Goal: Information Seeking & Learning: Learn about a topic

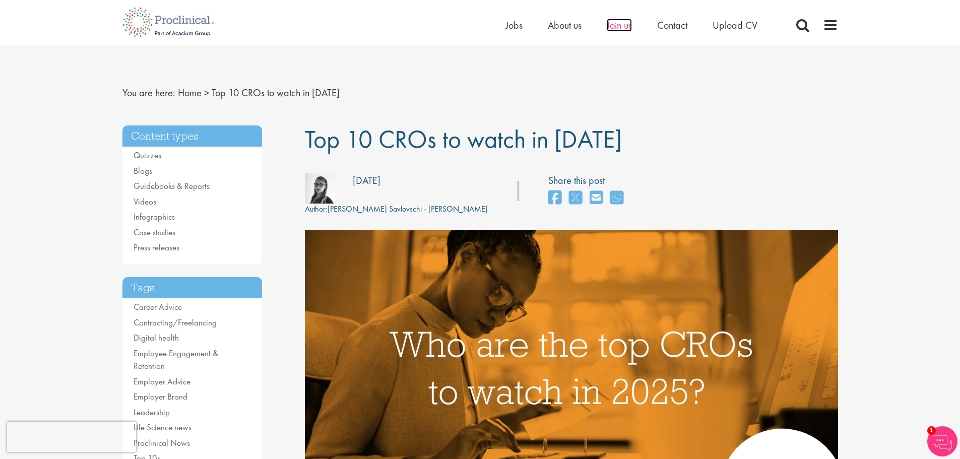
click at [619, 23] on span "Join us" at bounding box center [619, 25] width 25 height 13
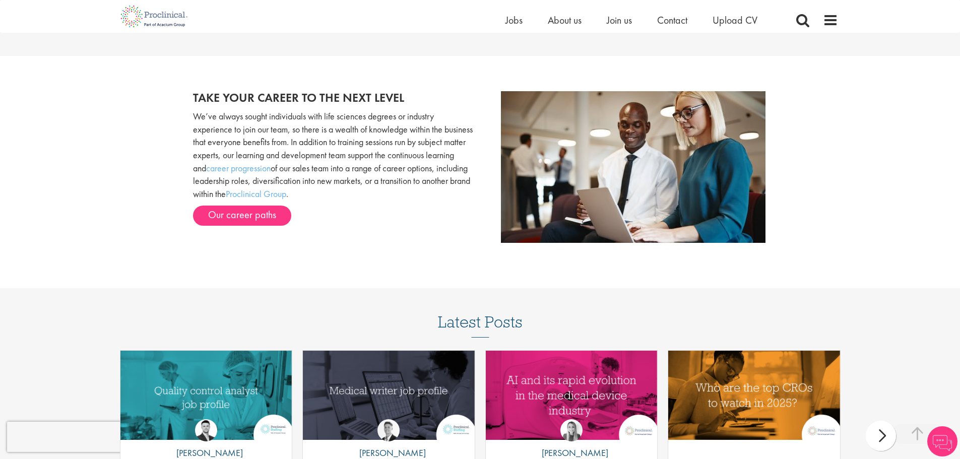
scroll to position [1309, 0]
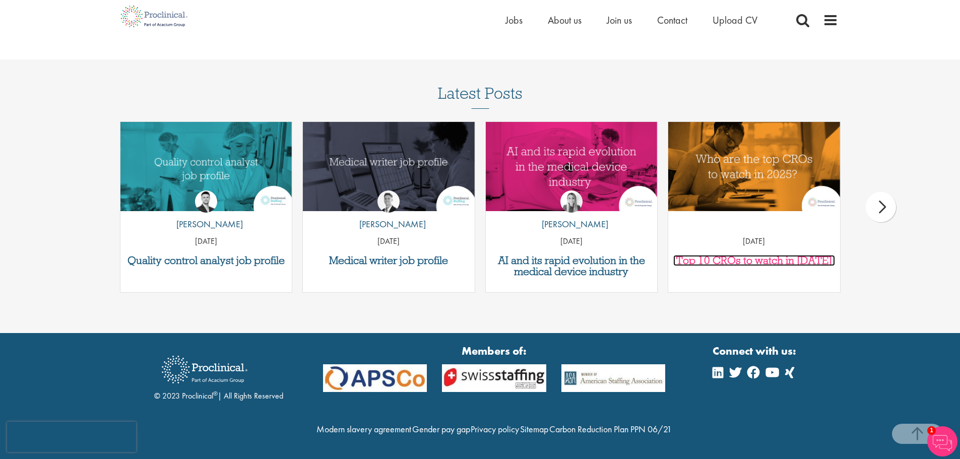
click at [729, 255] on h3 "Top 10 CROs to watch in [DATE]" at bounding box center [754, 260] width 162 height 11
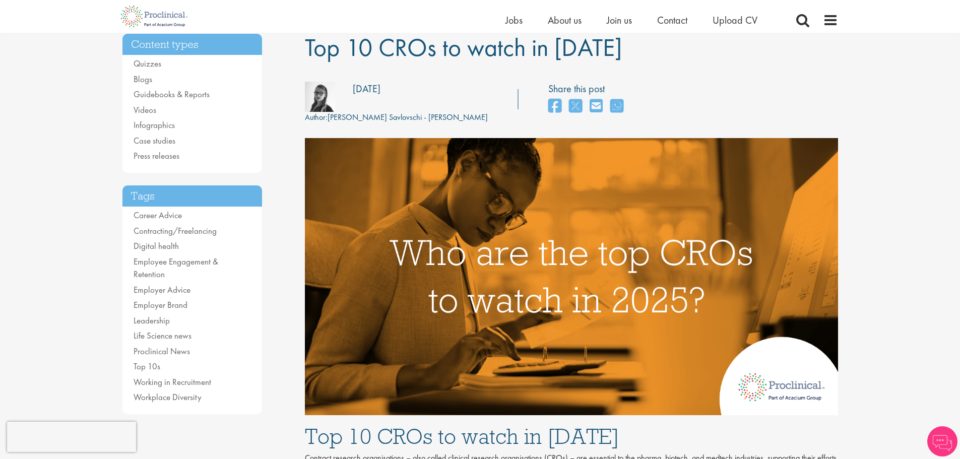
scroll to position [403, 0]
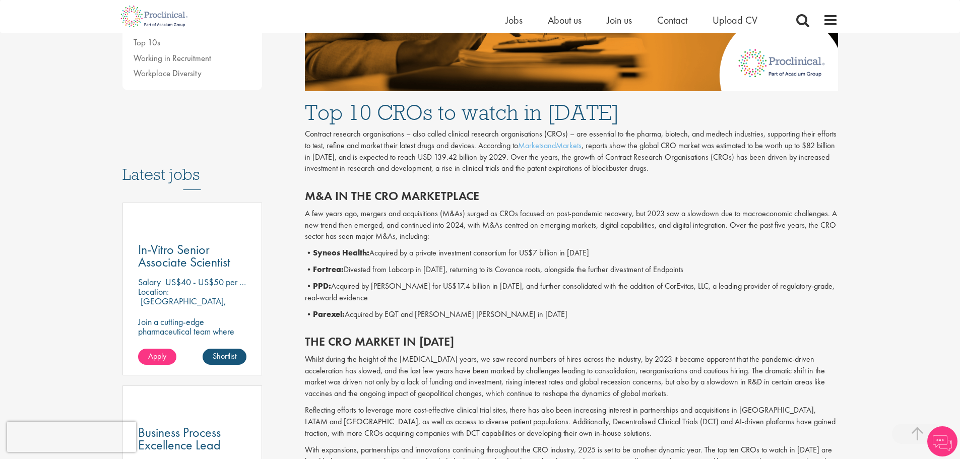
drag, startPoint x: 444, startPoint y: 250, endPoint x: 683, endPoint y: 246, distance: 239.5
click at [683, 246] on div "M&A in the CRO marketplace A few years ago, mergers and acquisitions (M&As) sur…" at bounding box center [571, 252] width 548 height 146
drag, startPoint x: 383, startPoint y: 272, endPoint x: 690, endPoint y: 269, distance: 306.5
click at [690, 269] on p "• Fortrea: Divested from Labcorp in [DATE], returning to its Covance roots, alo…" at bounding box center [571, 270] width 533 height 12
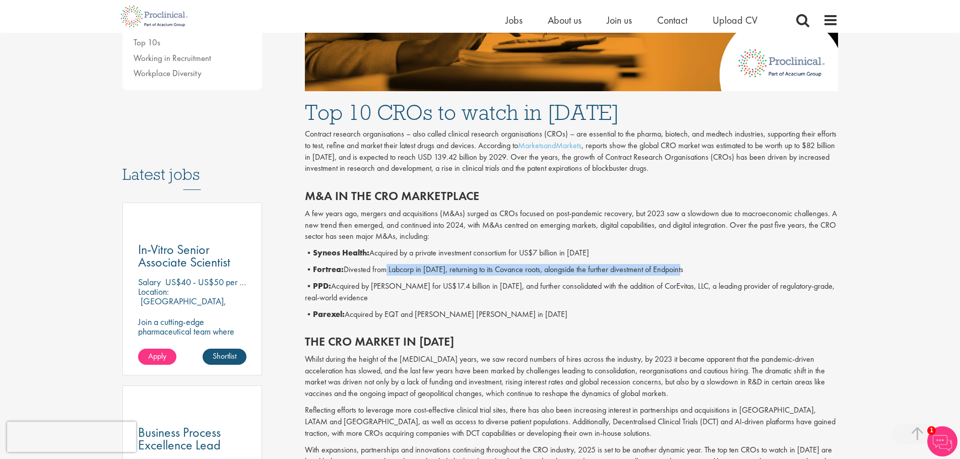
click at [690, 269] on p "• Fortrea: Divested from Labcorp in [DATE], returning to its Covance roots, alo…" at bounding box center [571, 270] width 533 height 12
drag, startPoint x: 690, startPoint y: 269, endPoint x: 372, endPoint y: 273, distance: 318.1
click at [373, 273] on p "• Fortrea: Divested from Labcorp in [DATE], returning to its Covance roots, alo…" at bounding box center [571, 270] width 533 height 12
click at [372, 273] on p "• Fortrea: Divested from Labcorp in [DATE], returning to its Covance roots, alo…" at bounding box center [571, 270] width 533 height 12
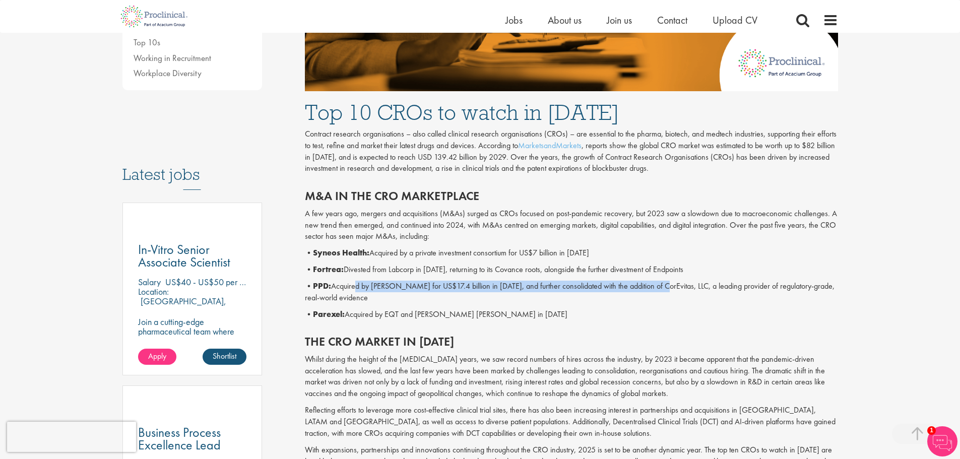
drag, startPoint x: 353, startPoint y: 285, endPoint x: 657, endPoint y: 291, distance: 303.5
click at [657, 291] on p "• PPD: Acquired by [PERSON_NAME] for US$17.4 billion in [DATE], and further con…" at bounding box center [571, 292] width 533 height 23
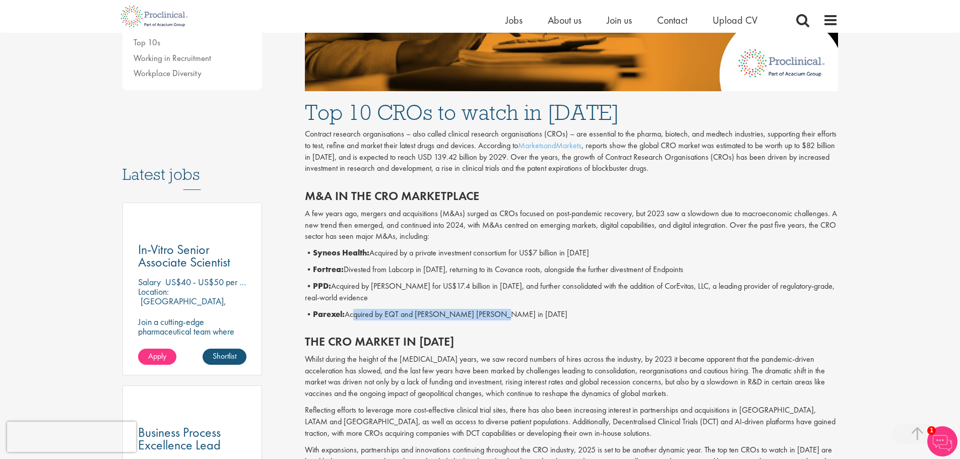
drag, startPoint x: 368, startPoint y: 315, endPoint x: 505, endPoint y: 313, distance: 136.6
click at [505, 313] on p "• Parexel: Acquired by EQT and [PERSON_NAME] [PERSON_NAME] in [DATE]" at bounding box center [571, 315] width 533 height 12
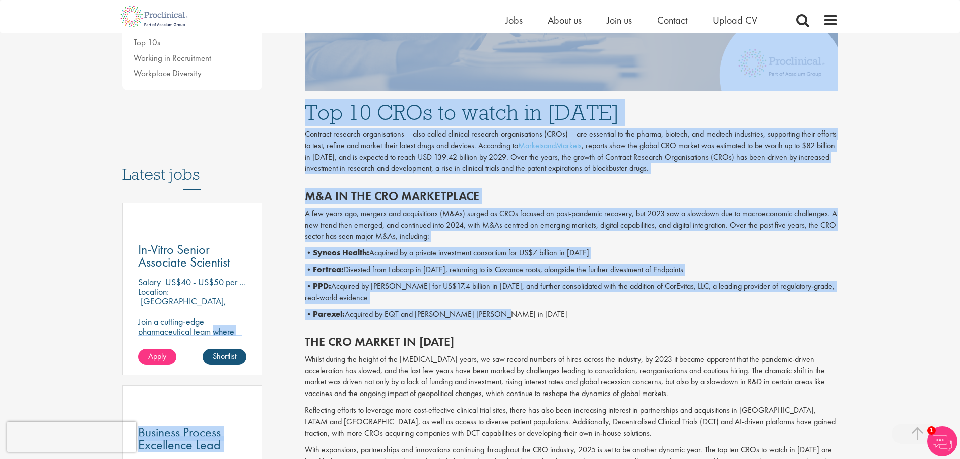
drag, startPoint x: 558, startPoint y: 312, endPoint x: 275, endPoint y: 308, distance: 282.3
click at [357, 315] on p "• Parexel: Acquired by EQT and [PERSON_NAME] [PERSON_NAME] in [DATE]" at bounding box center [571, 315] width 533 height 12
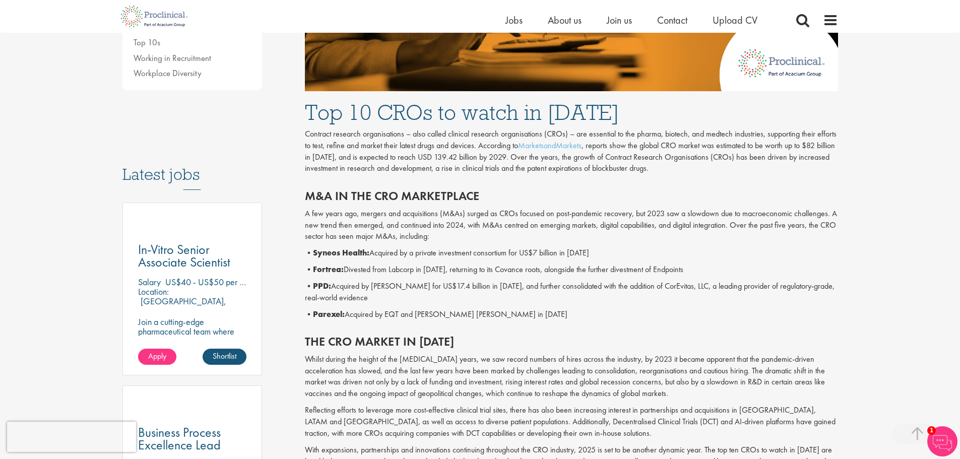
click at [382, 282] on p "• PPD: Acquired by [PERSON_NAME] for US$17.4 billion in [DATE], and further con…" at bounding box center [571, 292] width 533 height 23
drag, startPoint x: 350, startPoint y: 284, endPoint x: 494, endPoint y: 284, distance: 143.7
click at [494, 284] on p "• PPD: Acquired by [PERSON_NAME] for US$17.4 billion in [DATE], and further con…" at bounding box center [571, 292] width 533 height 23
drag, startPoint x: 494, startPoint y: 284, endPoint x: 787, endPoint y: 282, distance: 293.4
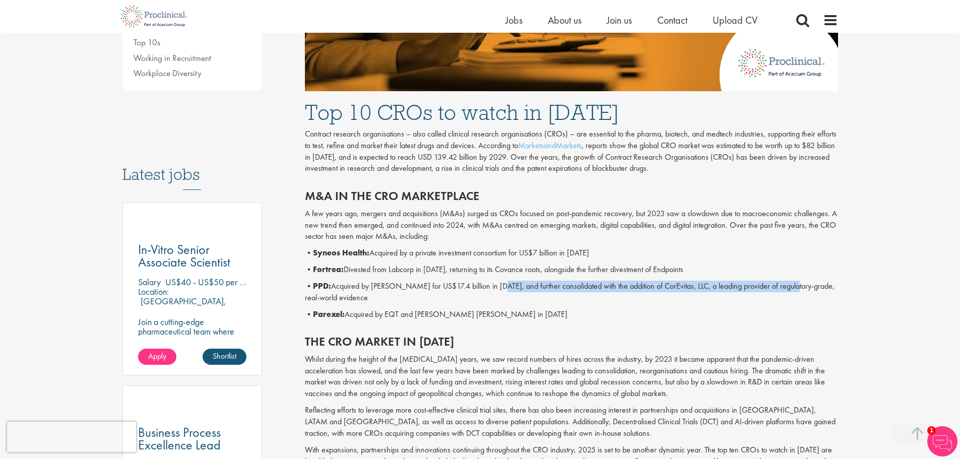
click at [787, 282] on p "• PPD: Acquired by [PERSON_NAME] for US$17.4 billion in [DATE], and further con…" at bounding box center [571, 292] width 533 height 23
click at [788, 282] on p "• PPD: Acquired by [PERSON_NAME] for US$17.4 billion in [DATE], and further con…" at bounding box center [571, 292] width 533 height 23
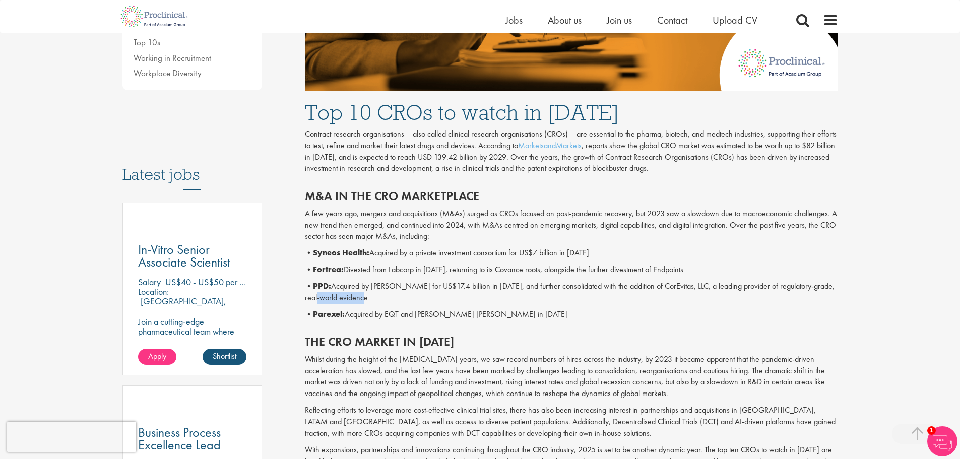
drag, startPoint x: 870, startPoint y: 289, endPoint x: 619, endPoint y: 292, distance: 251.0
click at [618, 292] on p "• PPD: Acquired by [PERSON_NAME] for US$17.4 billion in [DATE], and further con…" at bounding box center [571, 292] width 533 height 23
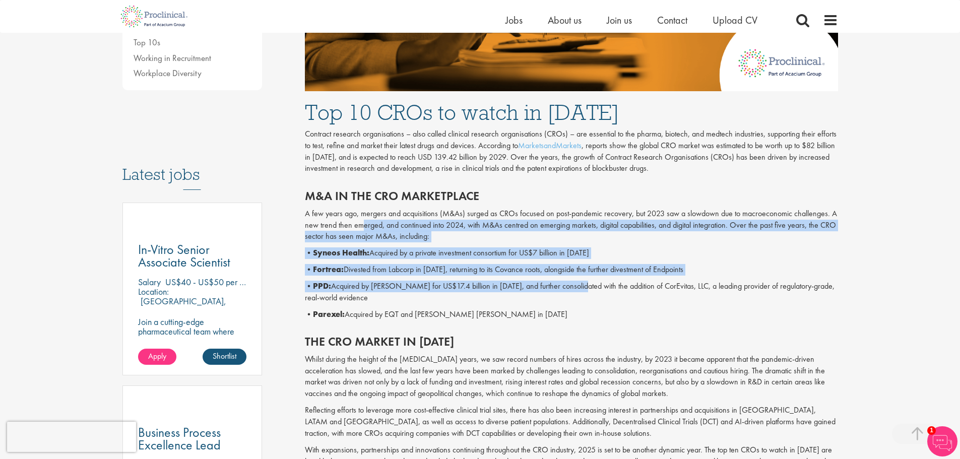
drag, startPoint x: 360, startPoint y: 221, endPoint x: 573, endPoint y: 284, distance: 222.5
click at [573, 284] on div "M&A in the CRO marketplace A few years ago, mergers and acquisitions (M&As) sur…" at bounding box center [571, 252] width 548 height 146
click at [573, 284] on p "• PPD: Acquired by [PERSON_NAME] for US$17.4 billion in [DATE], and further con…" at bounding box center [571, 292] width 533 height 23
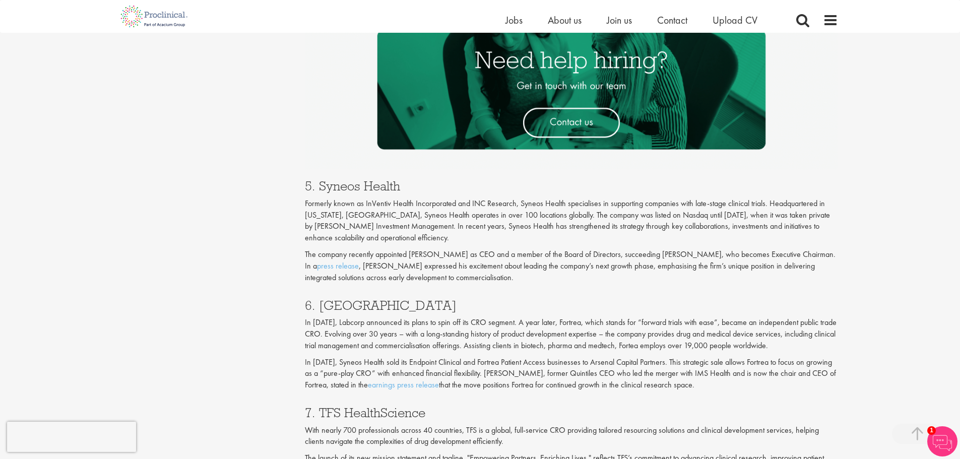
scroll to position [1764, 0]
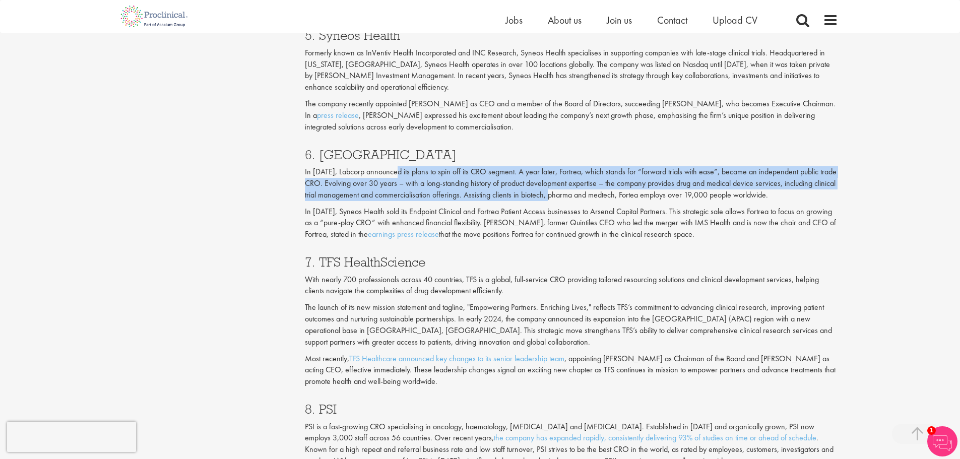
drag, startPoint x: 399, startPoint y: 176, endPoint x: 557, endPoint y: 198, distance: 159.7
click at [557, 198] on p "In [DATE], Labcorp announced its plans to spin off its CRO segment. A year late…" at bounding box center [571, 183] width 533 height 35
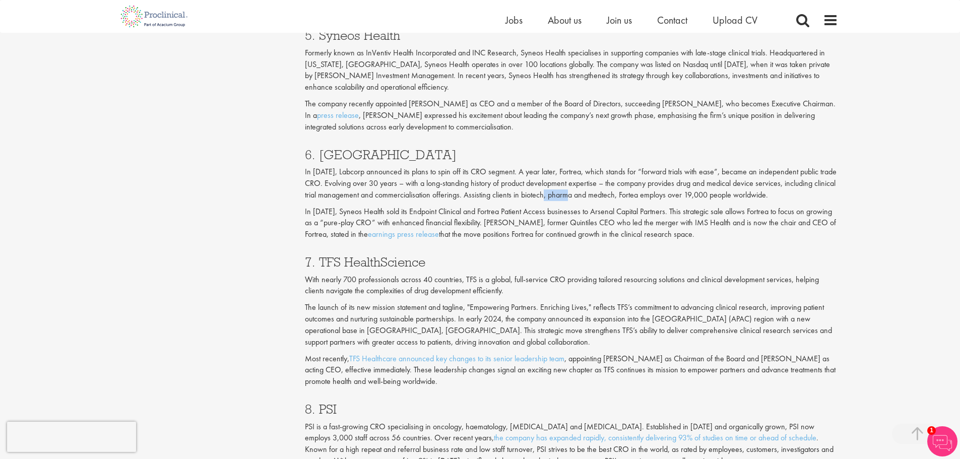
click at [557, 198] on p "In [DATE], Labcorp announced its plans to spin off its CRO segment. A year late…" at bounding box center [571, 183] width 533 height 35
drag, startPoint x: 479, startPoint y: 215, endPoint x: 696, endPoint y: 233, distance: 217.1
click at [696, 233] on p "In [DATE], Syneos Health sold its Endpoint Clinical and Fortrea Patient Access …" at bounding box center [571, 223] width 533 height 35
drag, startPoint x: 705, startPoint y: 233, endPoint x: 298, endPoint y: 176, distance: 410.8
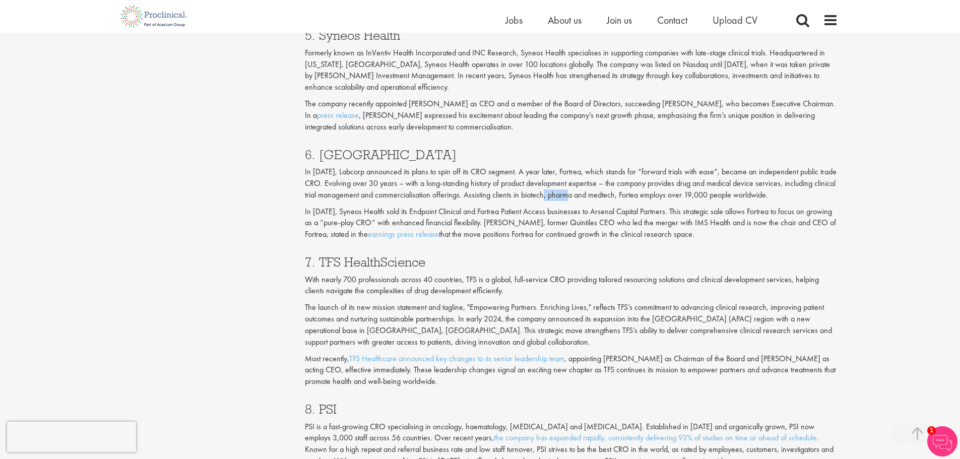
drag, startPoint x: 322, startPoint y: 282, endPoint x: 519, endPoint y: 281, distance: 196.6
click at [519, 281] on p "With nearly 700 professionals across 40 countries, TFS is a global, full-servic…" at bounding box center [571, 285] width 533 height 23
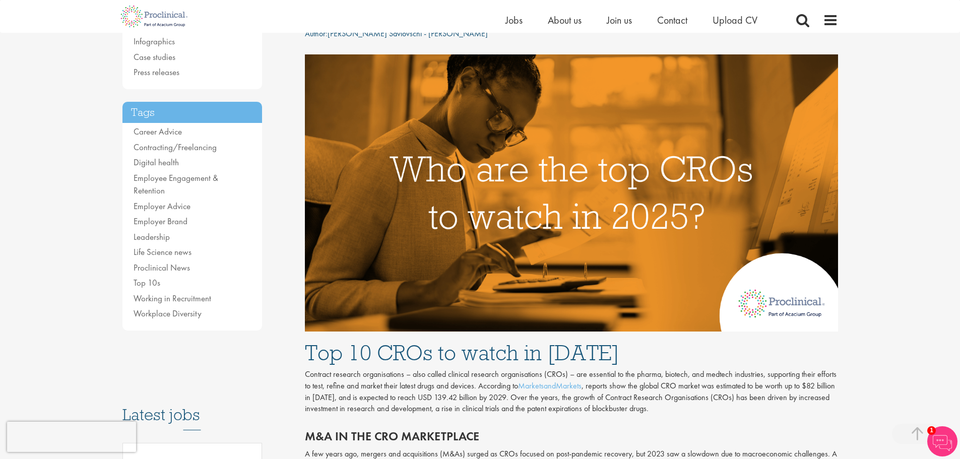
scroll to position [0, 0]
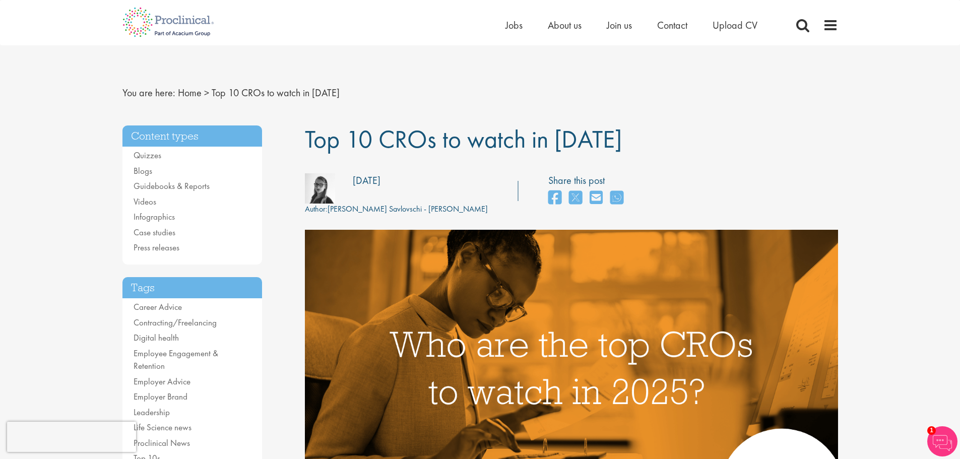
drag, startPoint x: 703, startPoint y: 103, endPoint x: 621, endPoint y: 364, distance: 273.9
click at [695, 195] on div "Author: [PERSON_NAME] Savlovschi - [PERSON_NAME] Posting date: [DATE] Share thi…" at bounding box center [571, 194] width 548 height 42
